Goal: Entertainment & Leisure: Browse casually

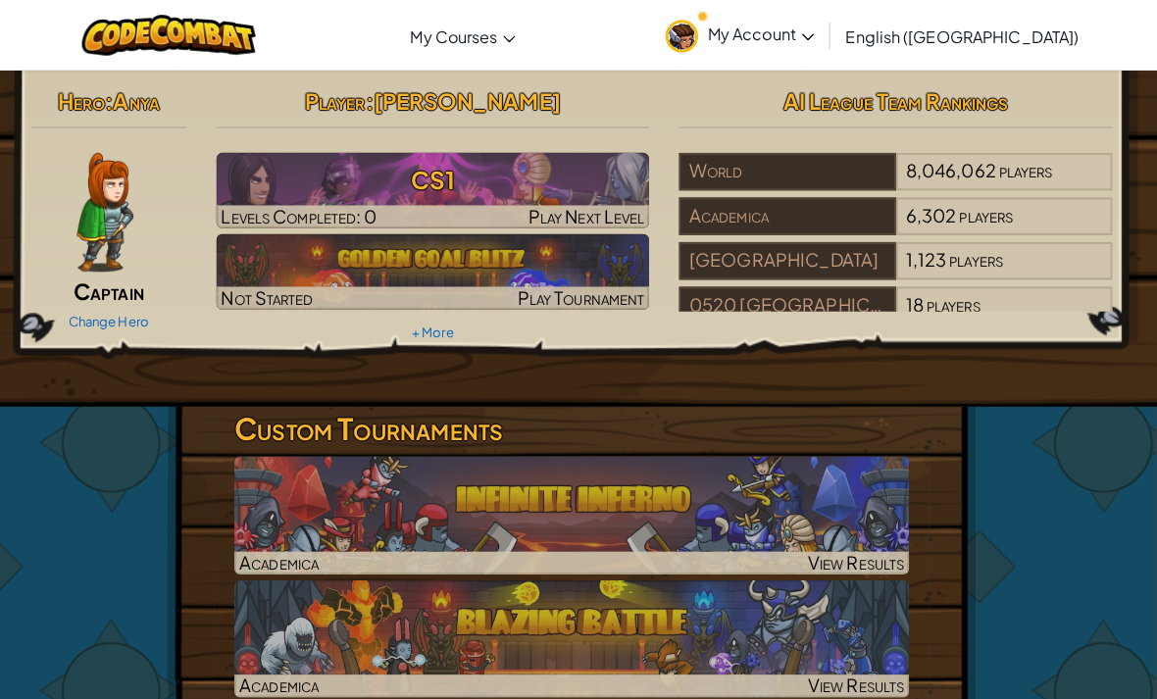
scroll to position [26, 6]
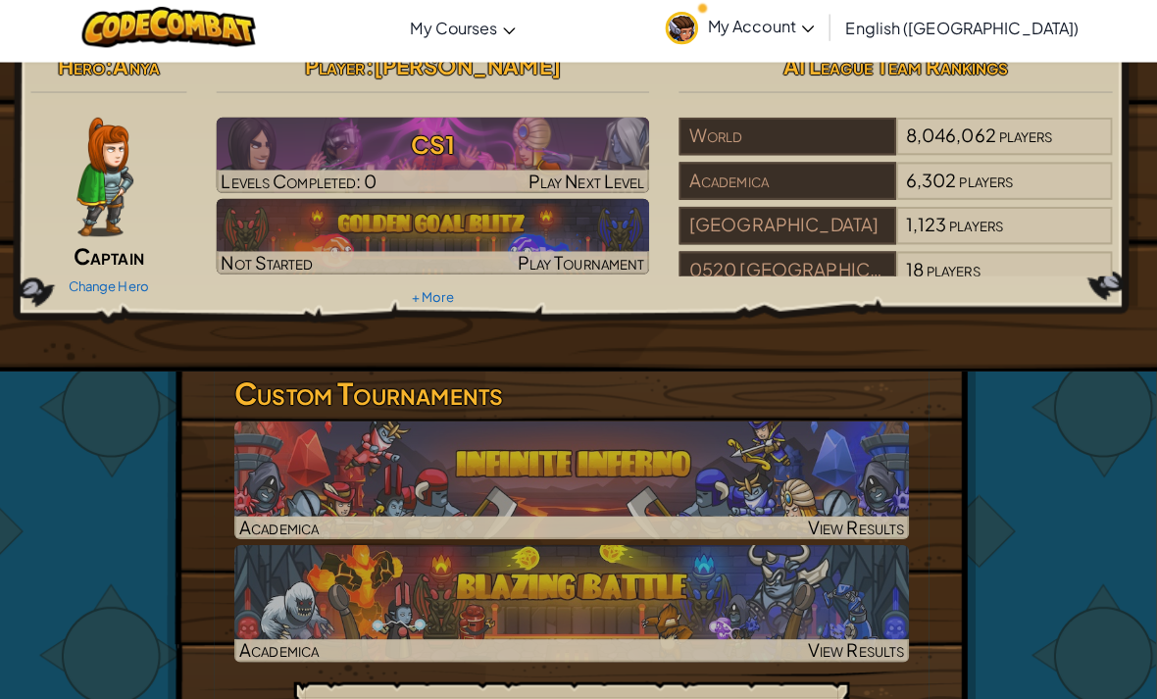
click at [45, 112] on div "Hero : Anya Captain Change Hero" at bounding box center [115, 179] width 183 height 253
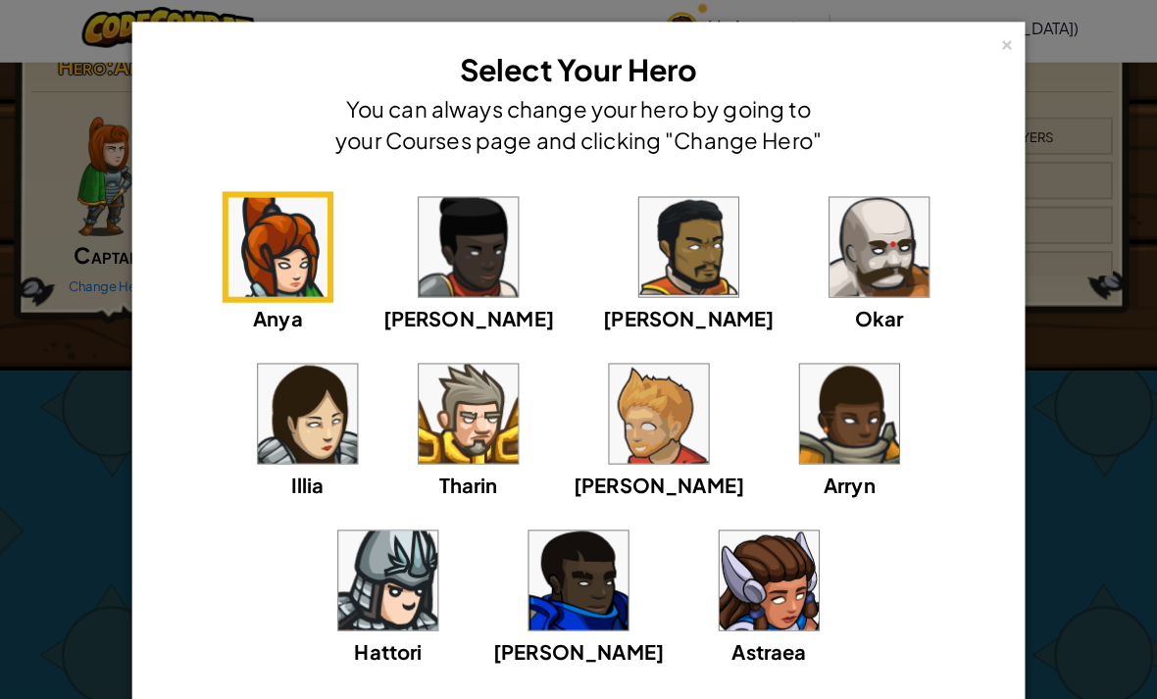
click at [360, 368] on img at bounding box center [311, 417] width 98 height 98
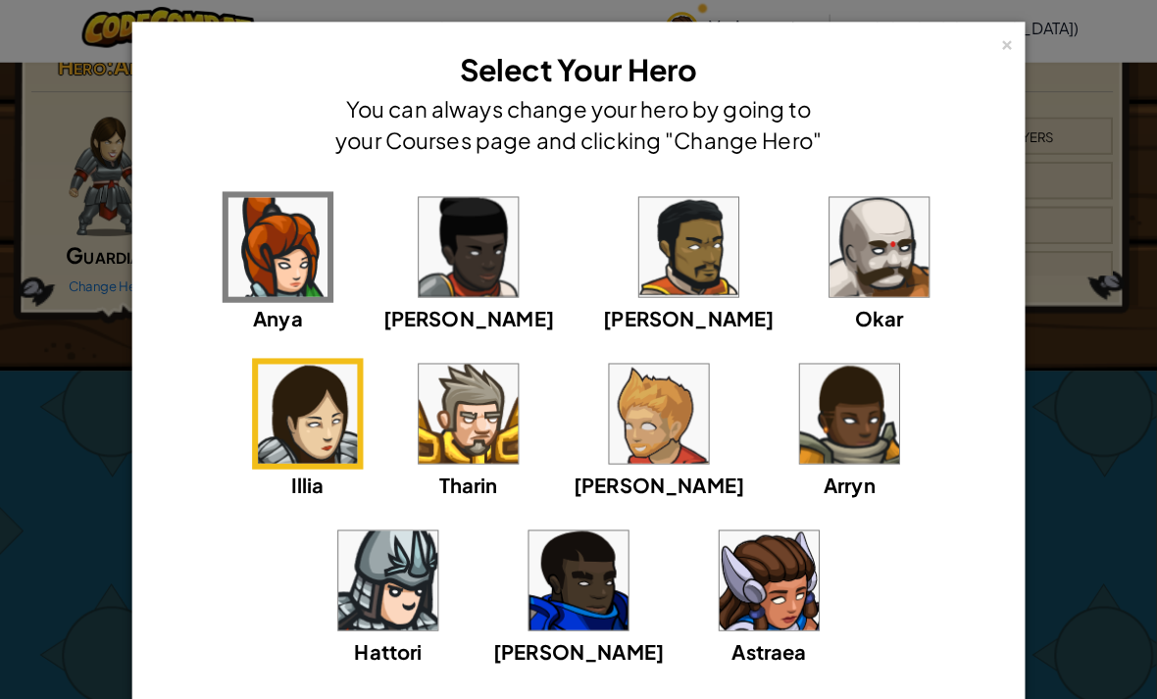
click at [718, 582] on img at bounding box center [767, 582] width 98 height 98
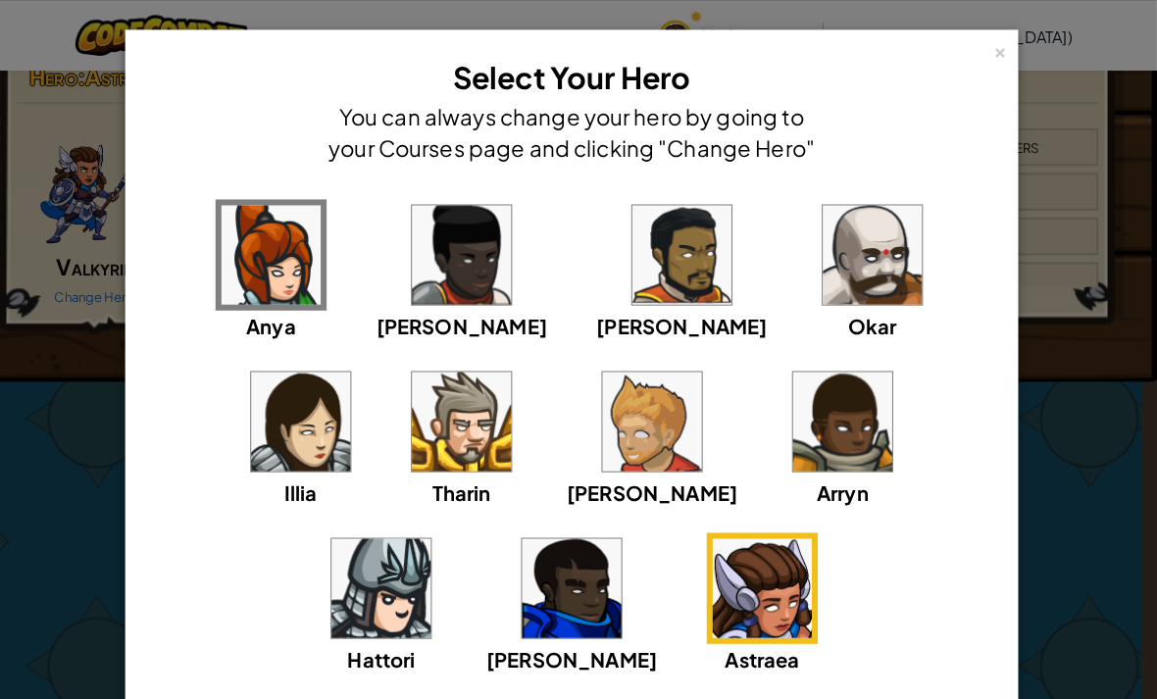
scroll to position [0, 15]
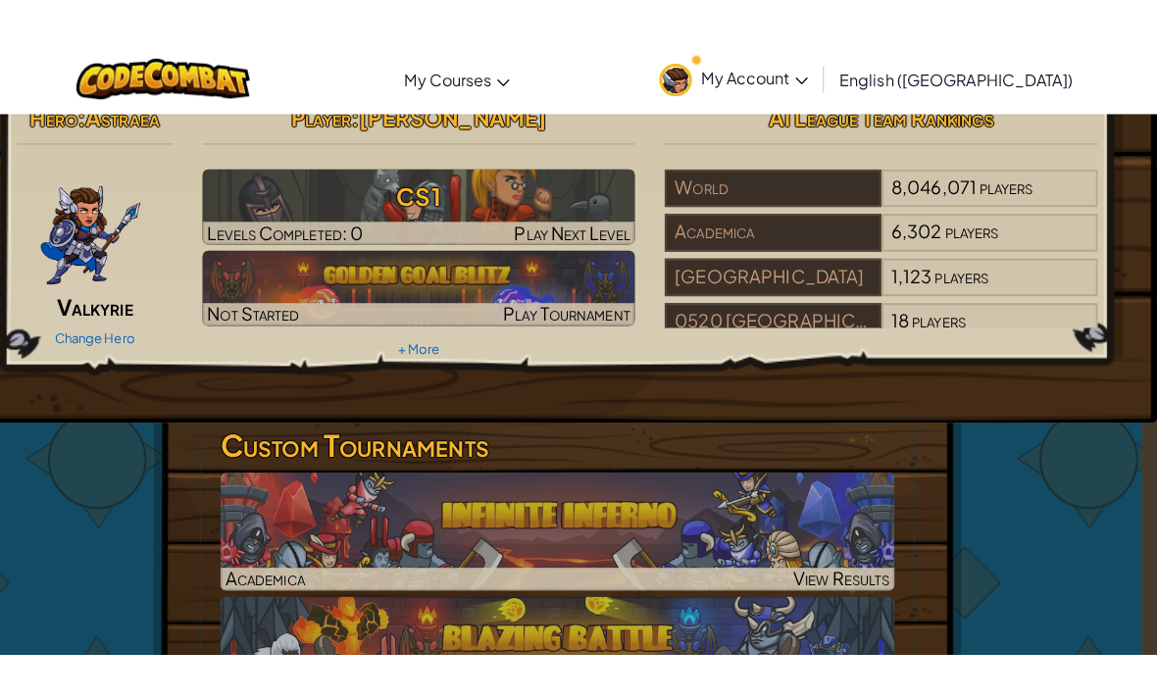
scroll to position [27, 15]
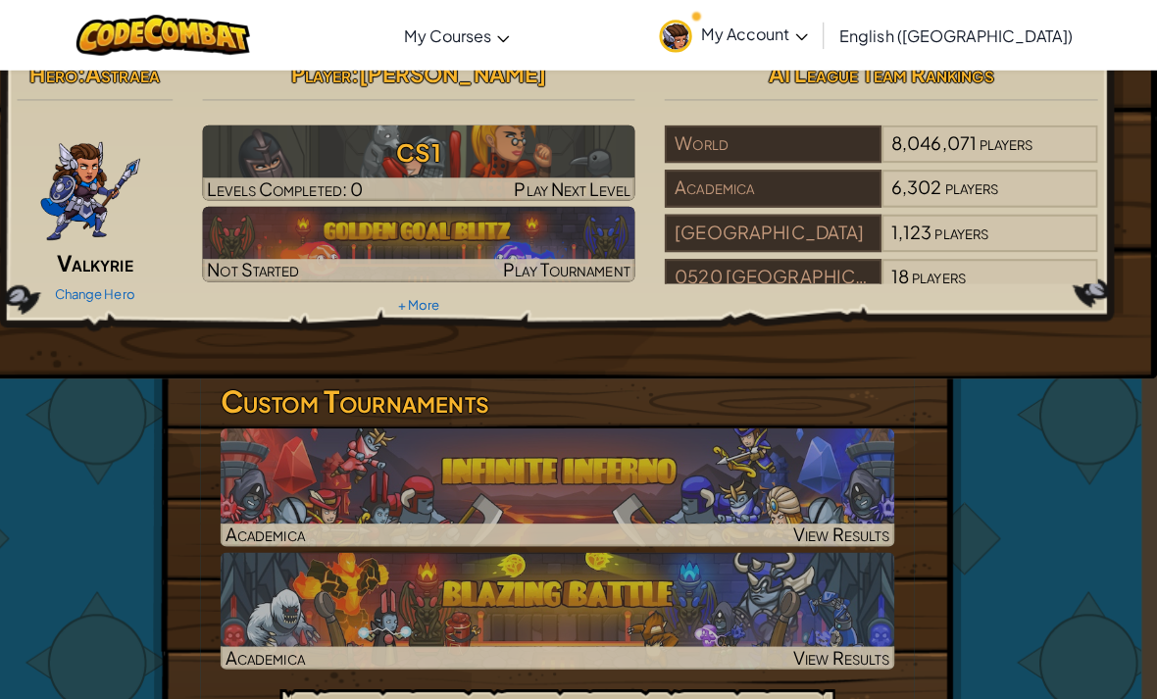
click at [761, 651] on div at bounding box center [564, 651] width 667 height 23
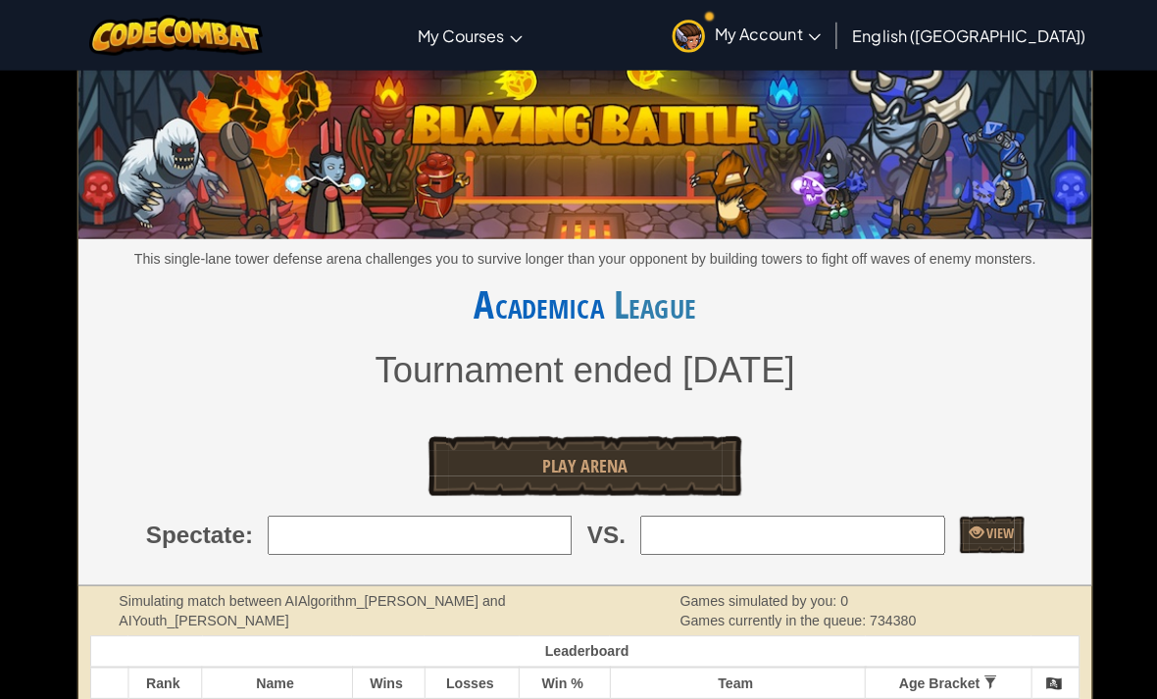
click at [500, 474] on link "Play Arena" at bounding box center [579, 461] width 310 height 59
